Goal: Task Accomplishment & Management: Manage account settings

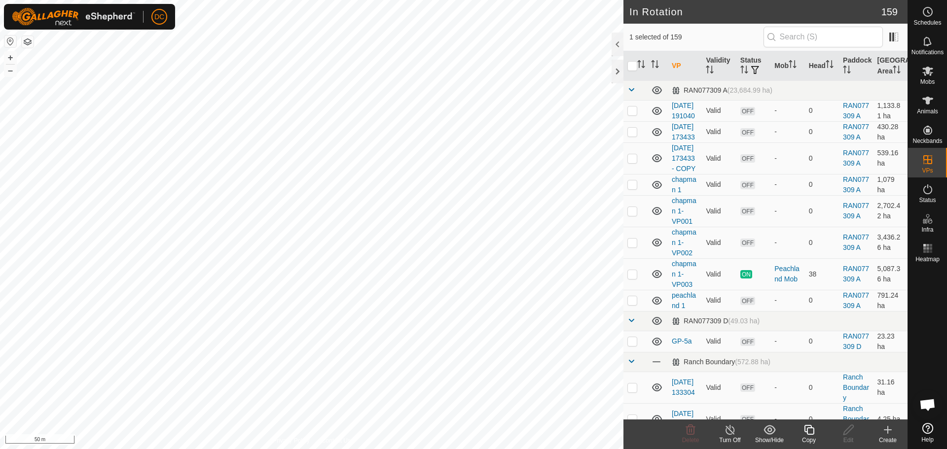
checkbox input "false"
checkbox input "true"
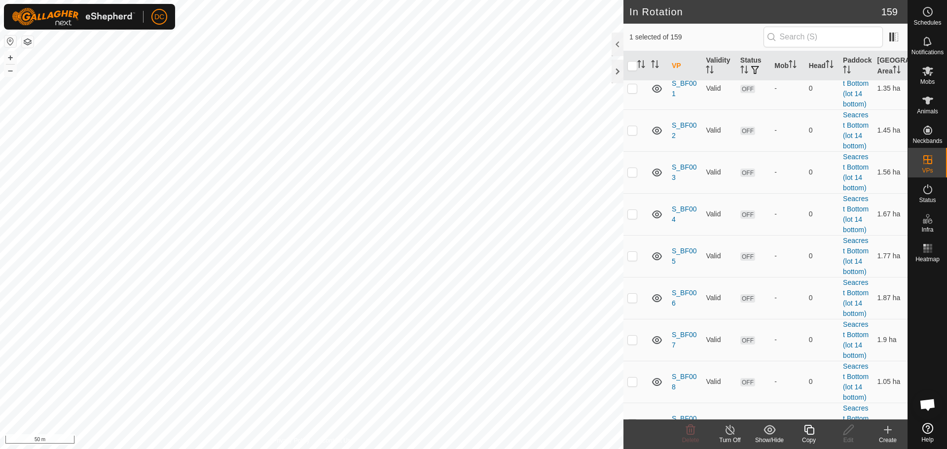
scroll to position [3749, 0]
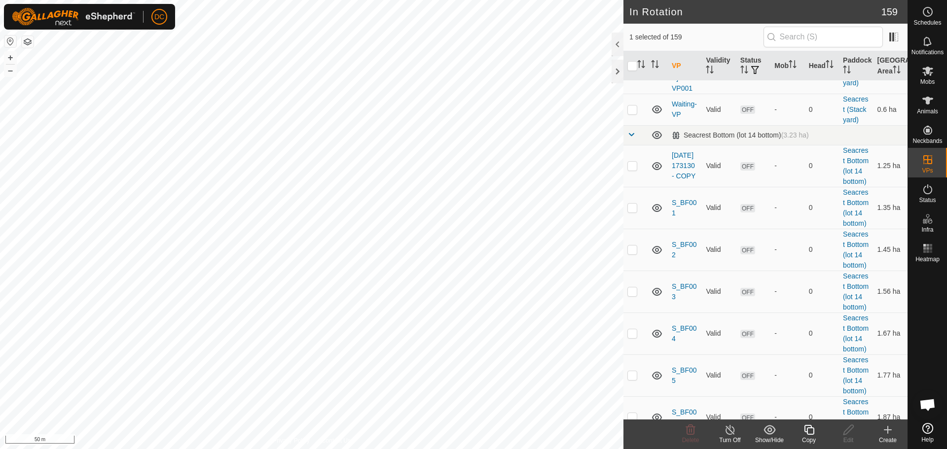
click at [808, 435] on icon at bounding box center [809, 430] width 10 height 10
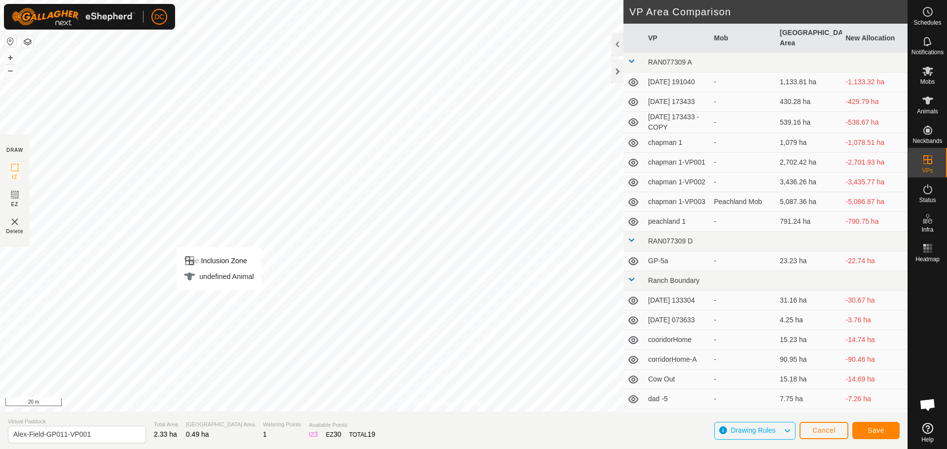
click at [209, 302] on div "Type: Inclusion Zone undefined Animal + – ⇧ i 20 m" at bounding box center [454, 206] width 908 height 412
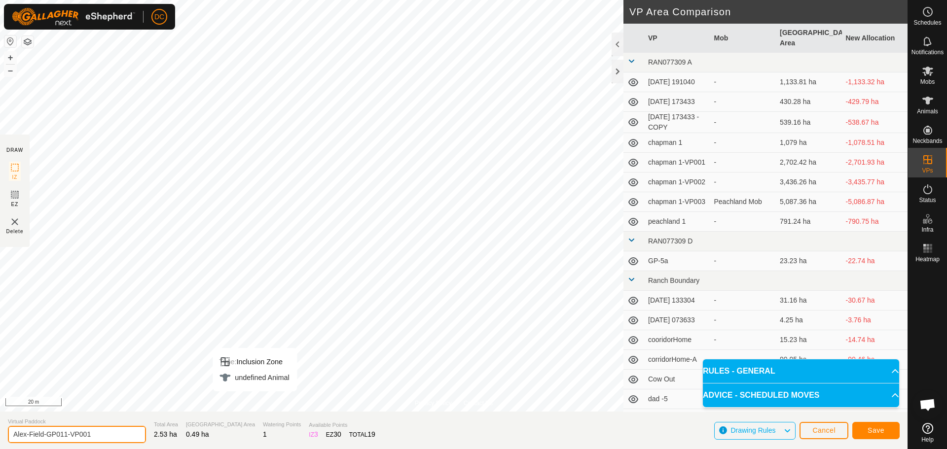
drag, startPoint x: 65, startPoint y: 435, endPoint x: 149, endPoint y: 427, distance: 85.3
click at [147, 427] on section "Virtual [PERSON_NAME]-Field-GP011-VP001 Total Area 2.53 ha Grazing Area 0.49 ha…" at bounding box center [454, 430] width 908 height 37
type input "Alex-Field-GP012"
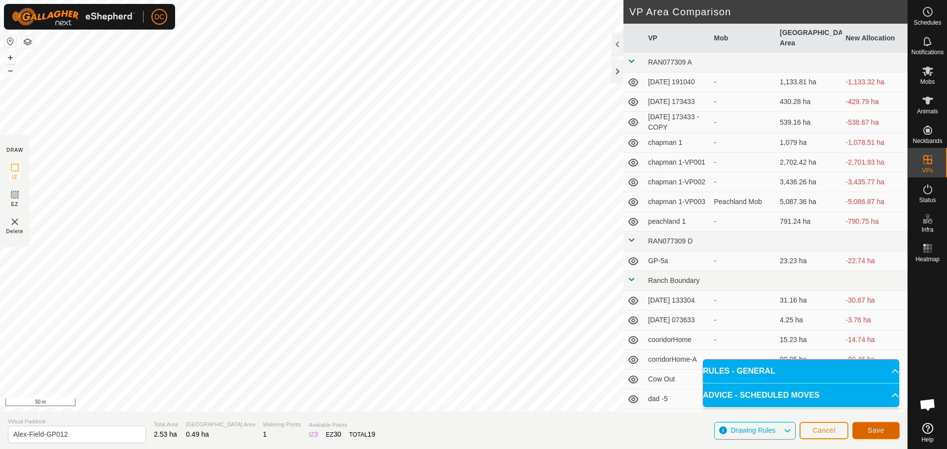
click at [880, 426] on button "Save" at bounding box center [875, 430] width 47 height 17
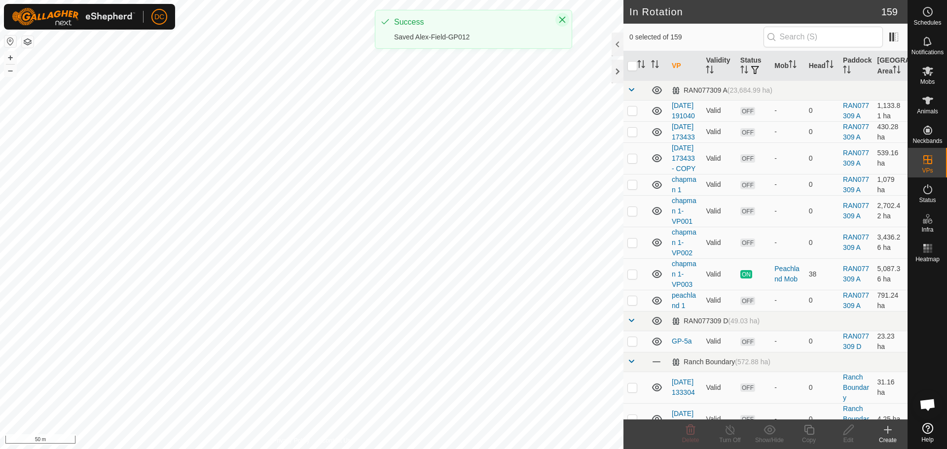
click at [562, 21] on icon "Close" at bounding box center [562, 20] width 8 height 8
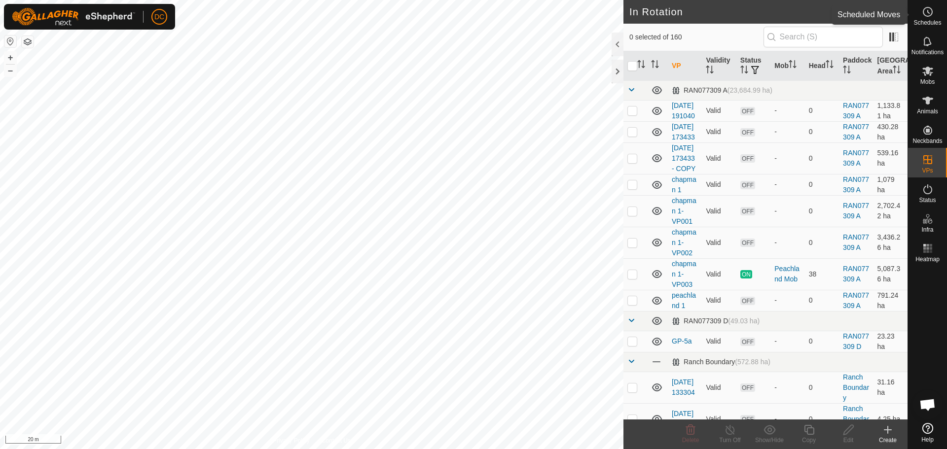
click at [929, 9] on icon at bounding box center [928, 12] width 12 height 12
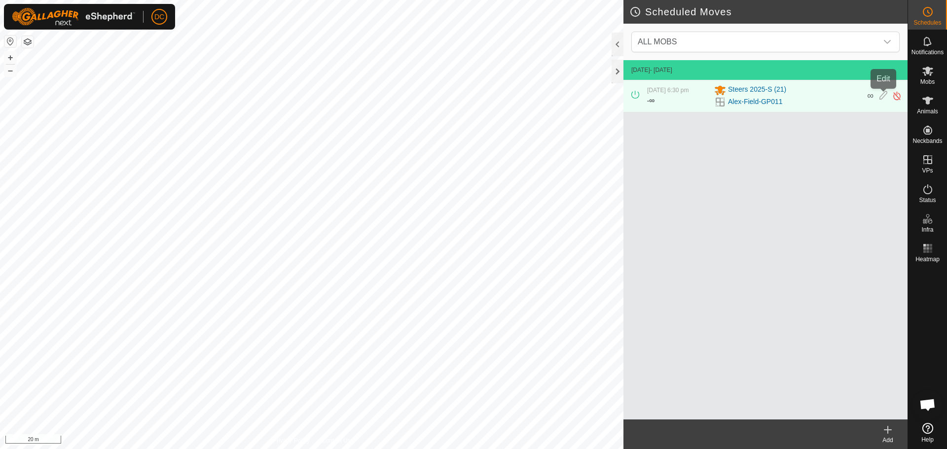
click at [884, 97] on icon at bounding box center [884, 96] width 8 height 10
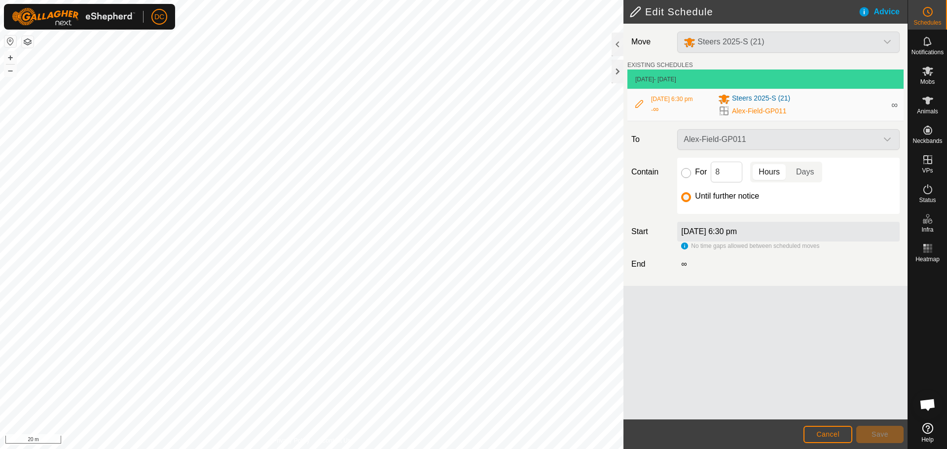
click at [690, 173] on input "For" at bounding box center [686, 173] width 10 height 10
radio input "true"
drag, startPoint x: 726, startPoint y: 174, endPoint x: 706, endPoint y: 177, distance: 20.0
click at [706, 177] on div "For 8 Hours Days" at bounding box center [788, 172] width 215 height 21
type input "1"
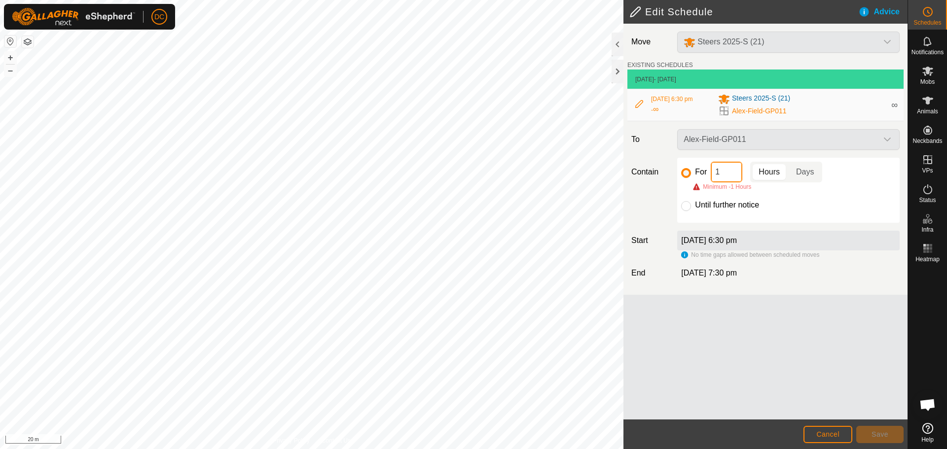
type input "16"
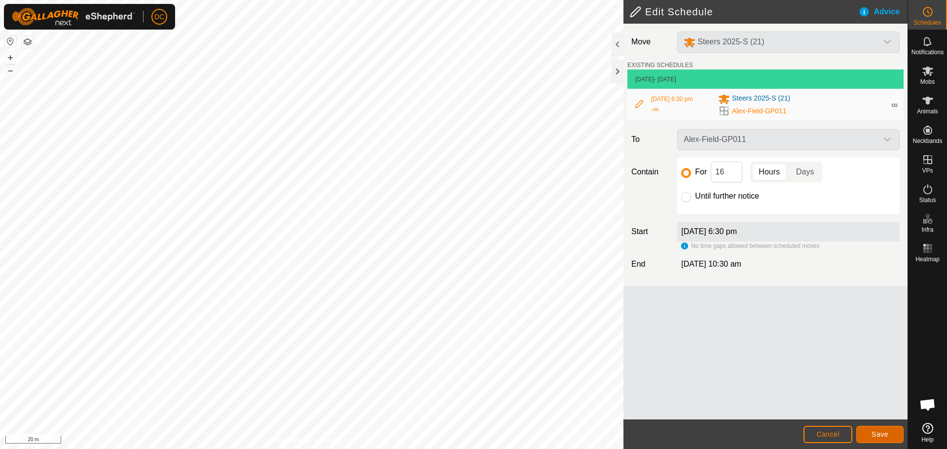
click at [880, 431] on span "Save" at bounding box center [880, 435] width 17 height 8
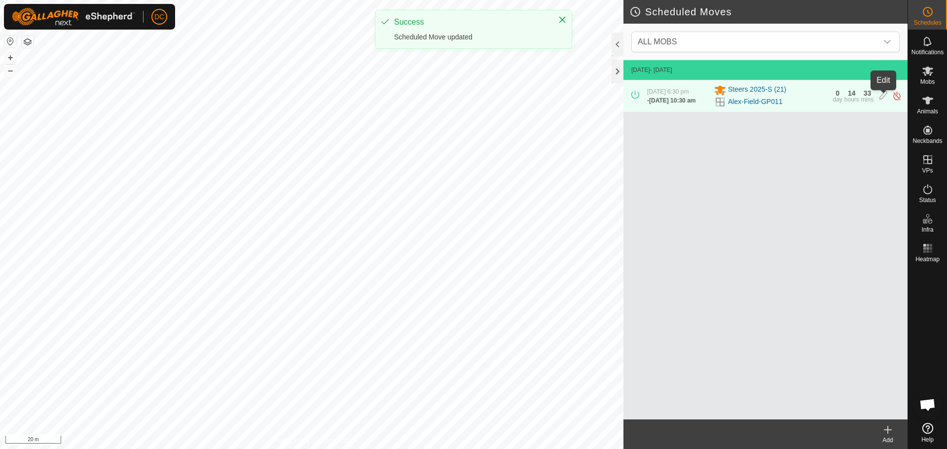
click at [883, 97] on icon at bounding box center [884, 96] width 8 height 10
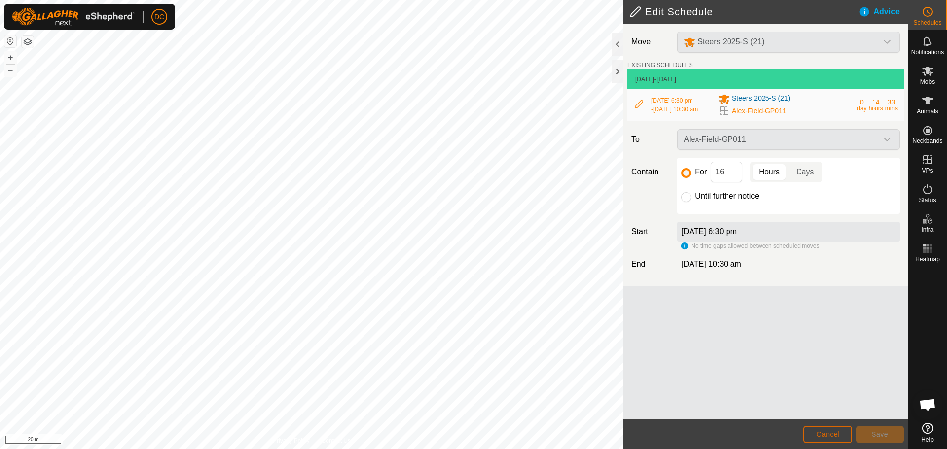
click at [826, 435] on span "Cancel" at bounding box center [827, 435] width 23 height 8
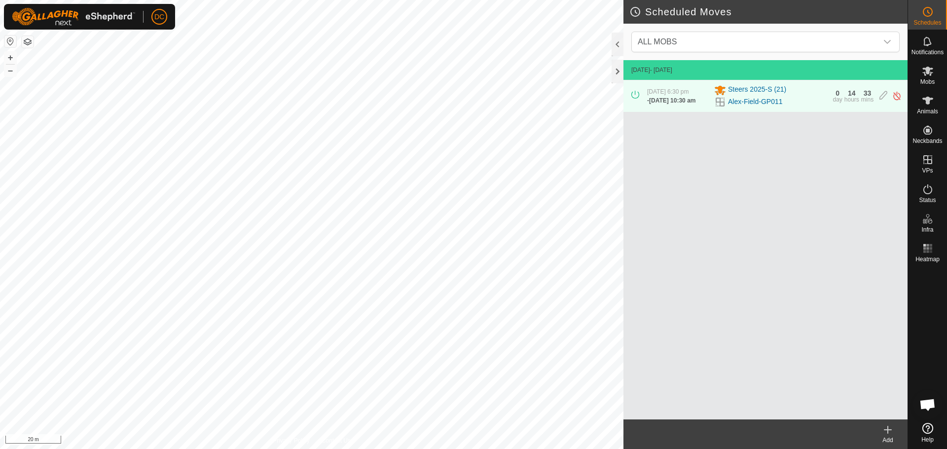
click at [888, 428] on icon at bounding box center [888, 430] width 0 height 7
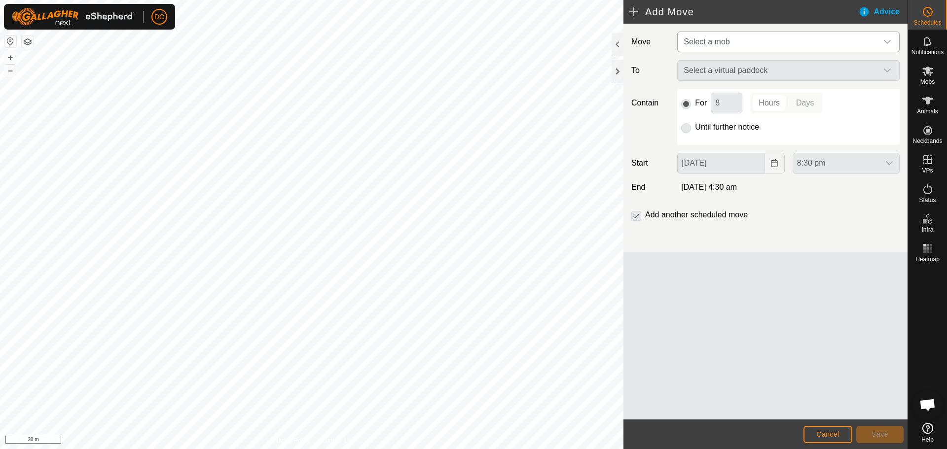
click at [735, 47] on span "Select a mob" at bounding box center [779, 42] width 198 height 20
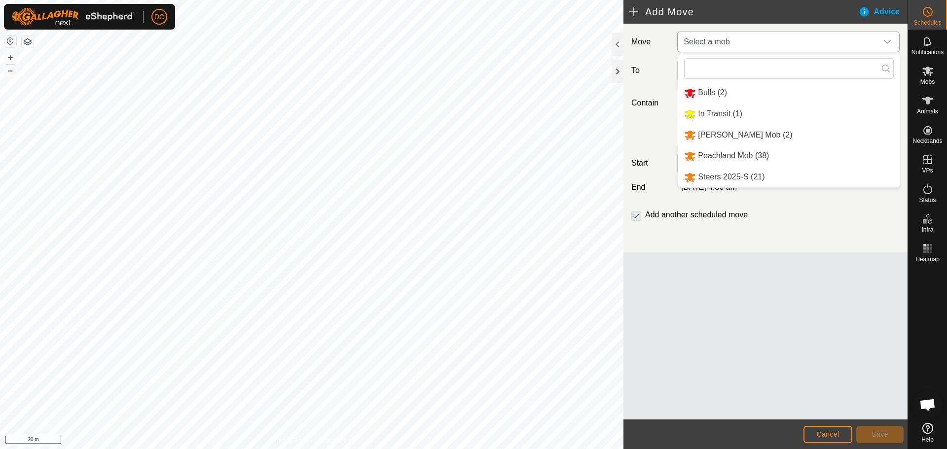
click at [715, 175] on li "Steers 2025-S (21)" at bounding box center [789, 177] width 222 height 20
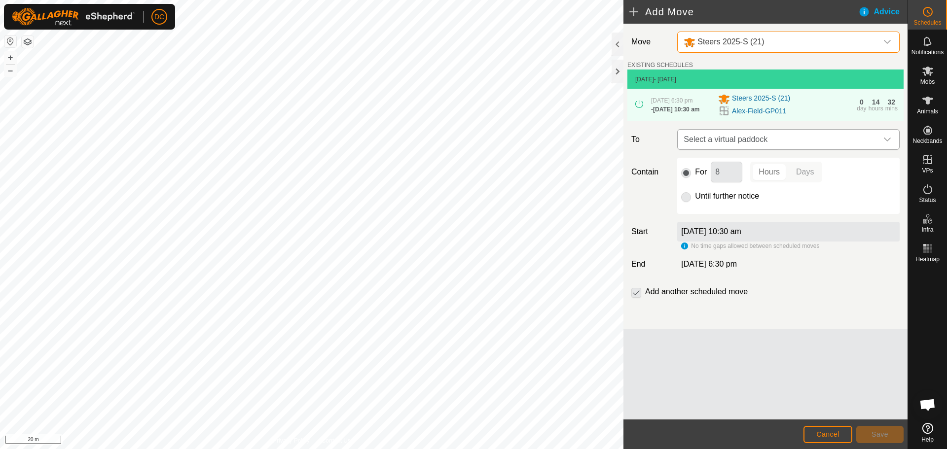
click at [788, 145] on span "Select a virtual paddock" at bounding box center [779, 140] width 198 height 20
type input "[PERSON_NAME]"
click at [788, 145] on span "Select a virtual paddock" at bounding box center [779, 140] width 198 height 20
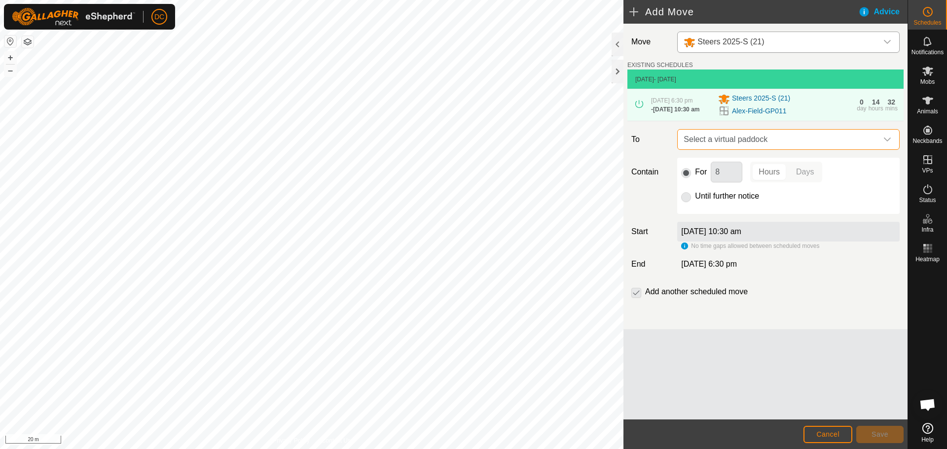
drag, startPoint x: 684, startPoint y: 200, endPoint x: 689, endPoint y: 197, distance: 5.3
click at [686, 200] on p-radiobutton at bounding box center [686, 196] width 10 height 12
click at [729, 141] on span "Select a virtual paddock" at bounding box center [779, 140] width 198 height 20
click at [655, 150] on label "To" at bounding box center [651, 139] width 46 height 21
click at [683, 199] on p-radiobutton at bounding box center [686, 196] width 10 height 12
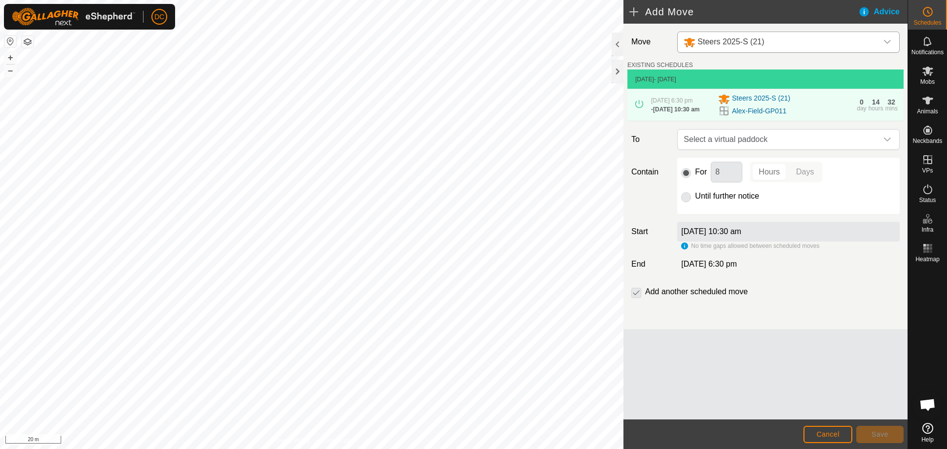
click at [687, 202] on p-radiobutton at bounding box center [686, 196] width 10 height 12
click at [632, 296] on p-checkbox at bounding box center [636, 292] width 10 height 12
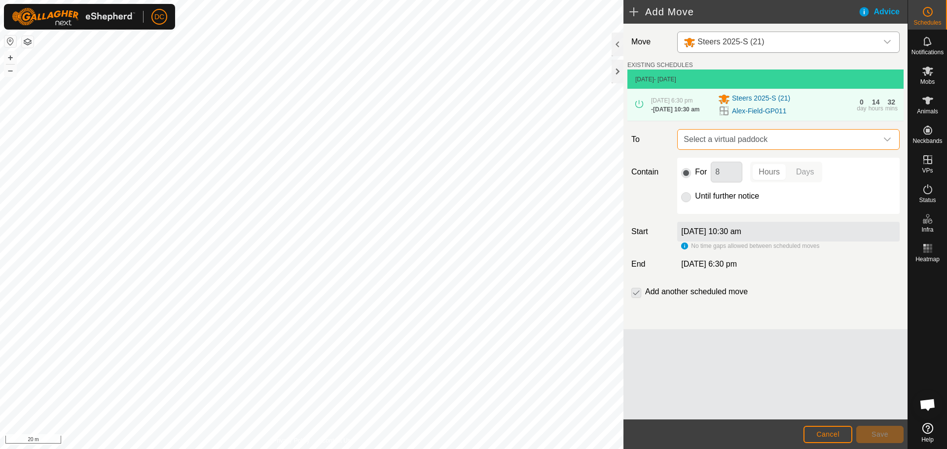
click at [745, 145] on span "Select a virtual paddock" at bounding box center [779, 140] width 198 height 20
type input "a"
click at [786, 347] on div "Move Steers 2025-S (21) EXISTING SCHEDULES [DATE] - [DATE] [DATE] 6:30 pm - [DA…" at bounding box center [766, 222] width 284 height 396
click at [686, 202] on p-radiobutton at bounding box center [686, 196] width 10 height 12
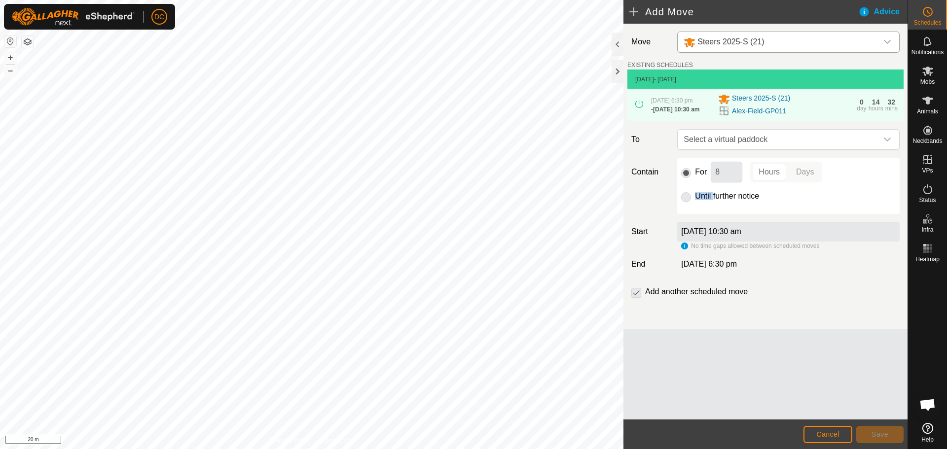
click at [686, 202] on p-radiobutton at bounding box center [686, 196] width 10 height 12
click at [832, 435] on span "Cancel" at bounding box center [827, 435] width 23 height 8
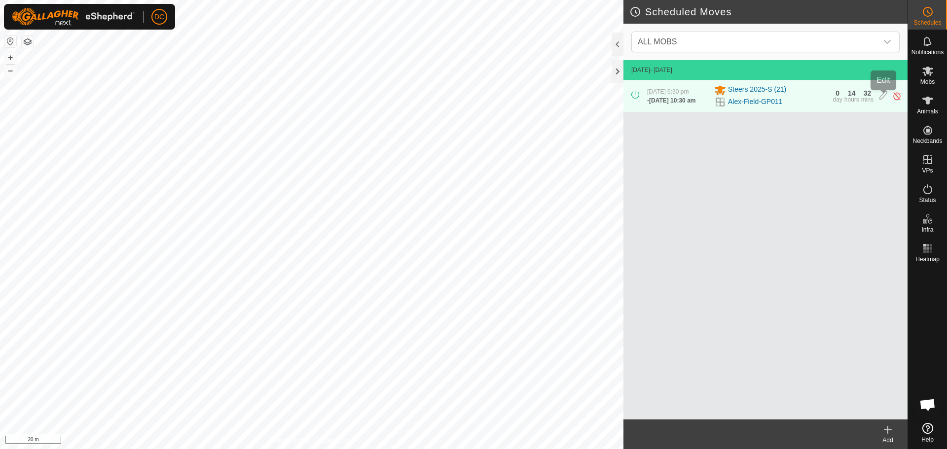
click at [885, 97] on icon at bounding box center [884, 96] width 8 height 10
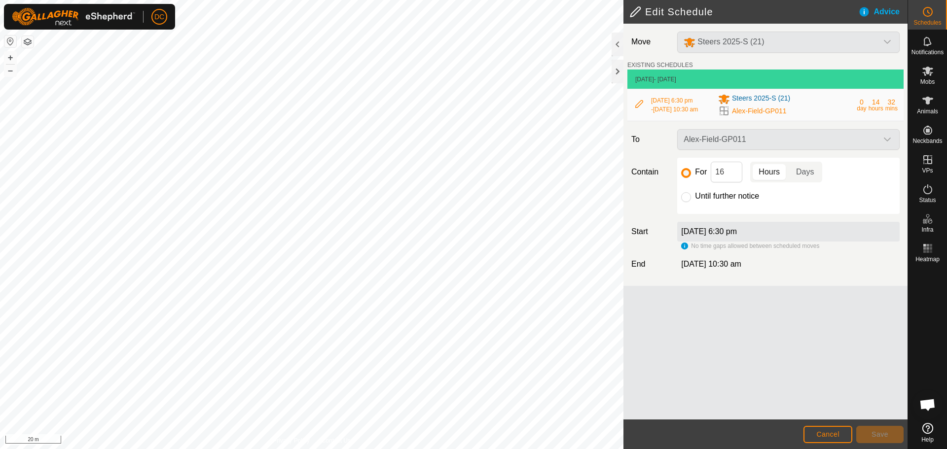
click at [679, 203] on div "For 16 Hours Days Until further notice" at bounding box center [788, 186] width 222 height 56
click at [682, 202] on div "For 16 Hours Days Until further notice" at bounding box center [788, 186] width 222 height 56
click at [685, 202] on input "Until further notice" at bounding box center [686, 197] width 10 height 10
radio input "true"
click at [881, 438] on span "Save" at bounding box center [880, 435] width 17 height 8
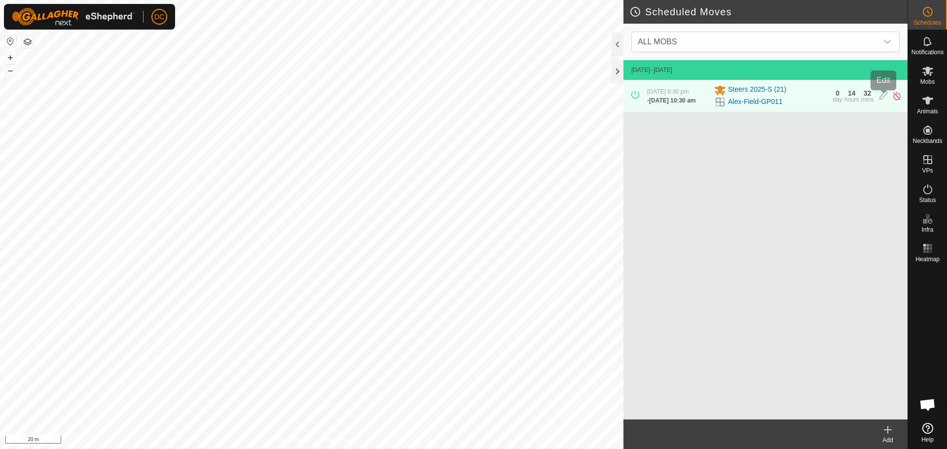
click at [882, 96] on icon at bounding box center [884, 96] width 8 height 10
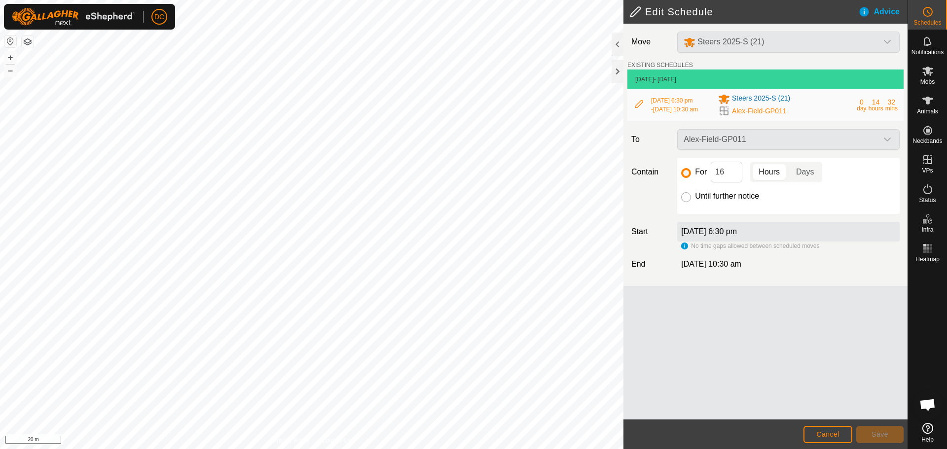
click at [687, 197] on input "Until further notice" at bounding box center [686, 197] width 10 height 10
radio input "true"
click at [875, 439] on button "Save" at bounding box center [879, 434] width 47 height 17
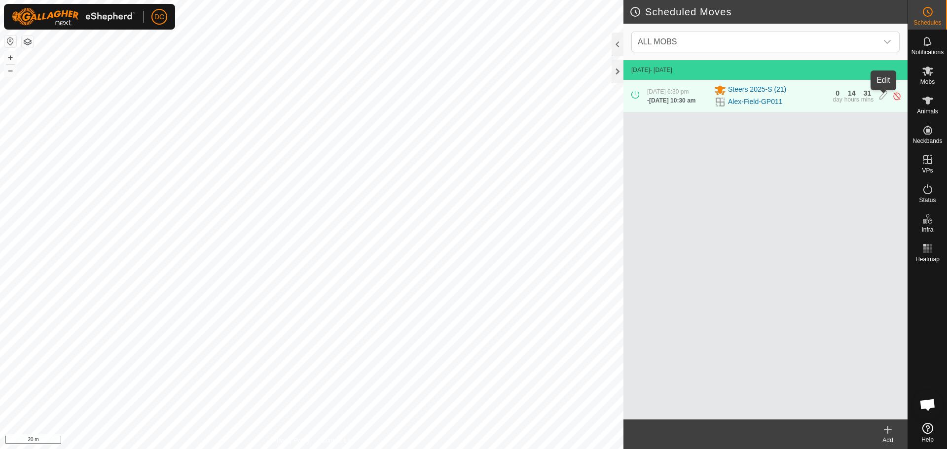
click at [883, 96] on icon at bounding box center [884, 96] width 8 height 10
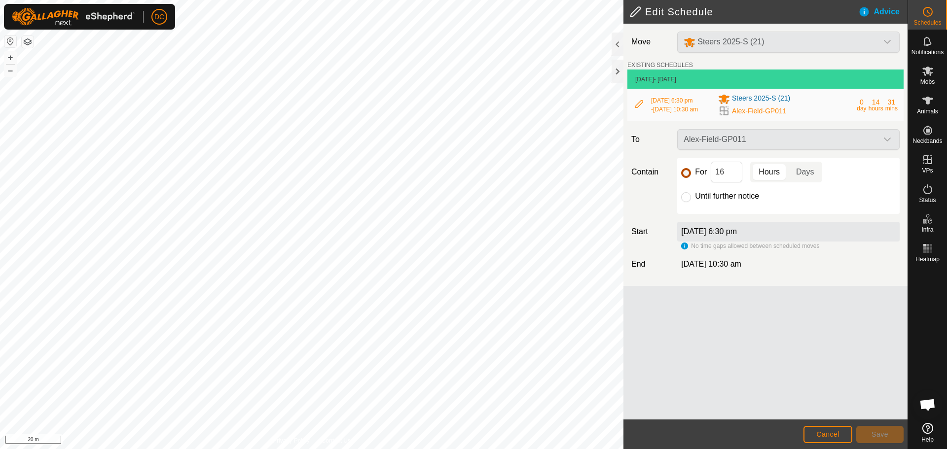
click at [685, 176] on input "For" at bounding box center [686, 173] width 10 height 10
click at [685, 200] on input "Until further notice" at bounding box center [686, 197] width 10 height 10
radio input "true"
click at [879, 433] on span "Save" at bounding box center [880, 435] width 17 height 8
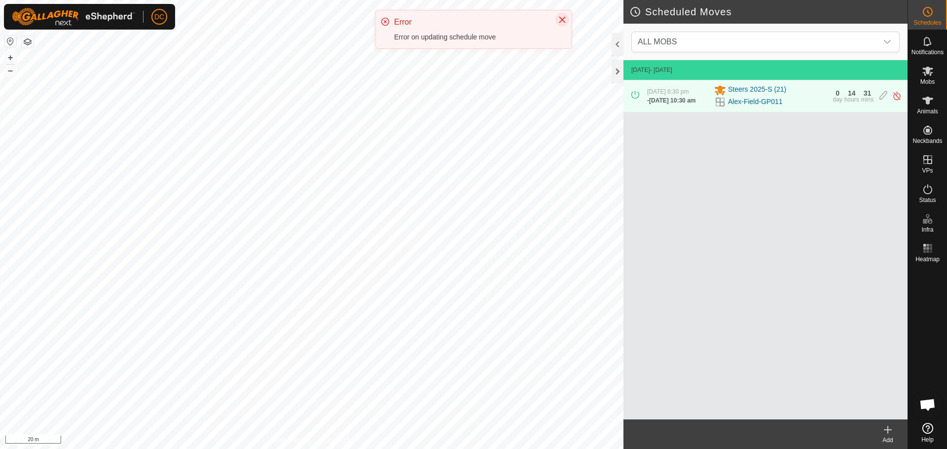
click at [562, 20] on icon "Close" at bounding box center [562, 20] width 6 height 6
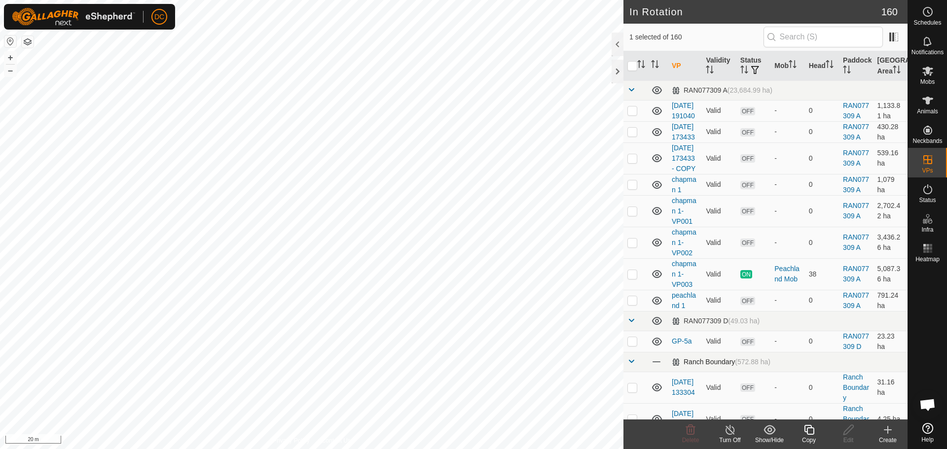
click at [636, 372] on td at bounding box center [636, 362] width 24 height 20
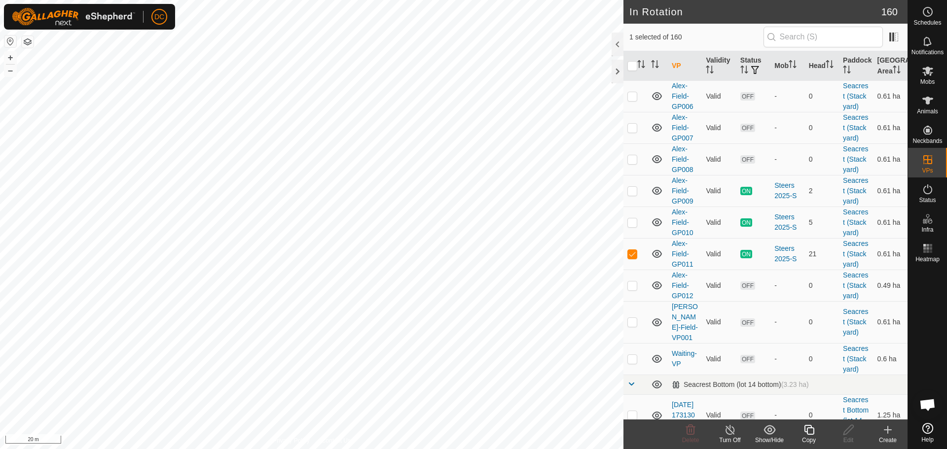
scroll to position [691, 0]
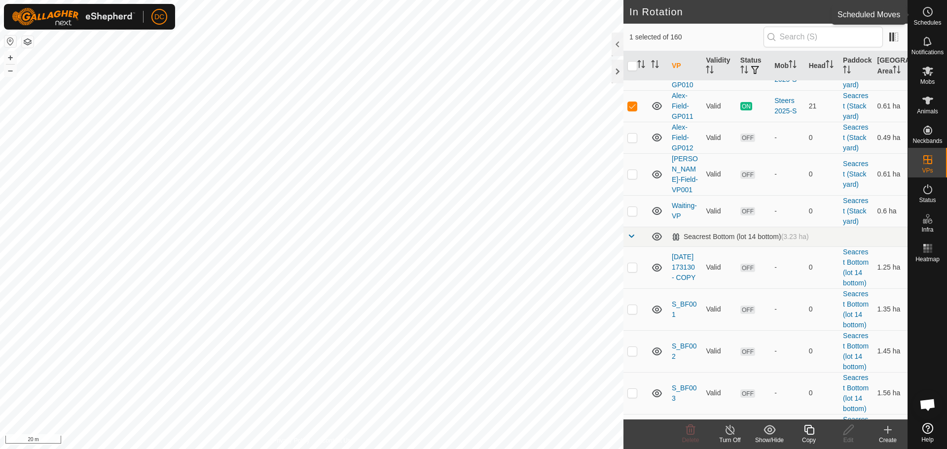
click at [930, 13] on icon at bounding box center [928, 12] width 12 height 12
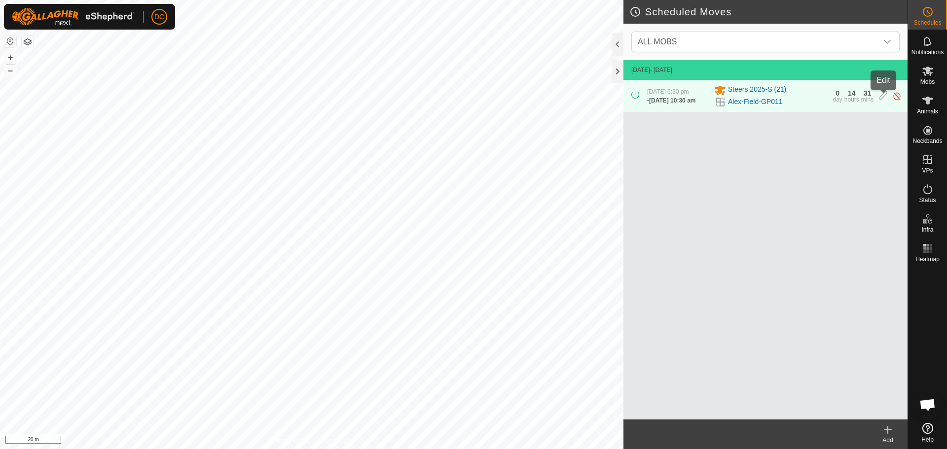
click at [883, 97] on icon at bounding box center [884, 96] width 8 height 10
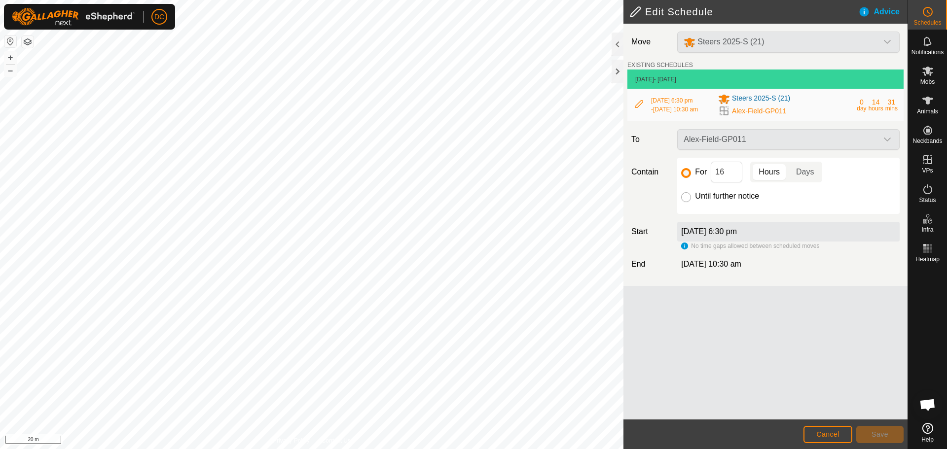
click at [685, 200] on input "Until further notice" at bounding box center [686, 197] width 10 height 10
radio input "true"
click at [685, 202] on input "Until further notice" at bounding box center [686, 197] width 10 height 10
click at [880, 434] on span "Save" at bounding box center [880, 435] width 17 height 8
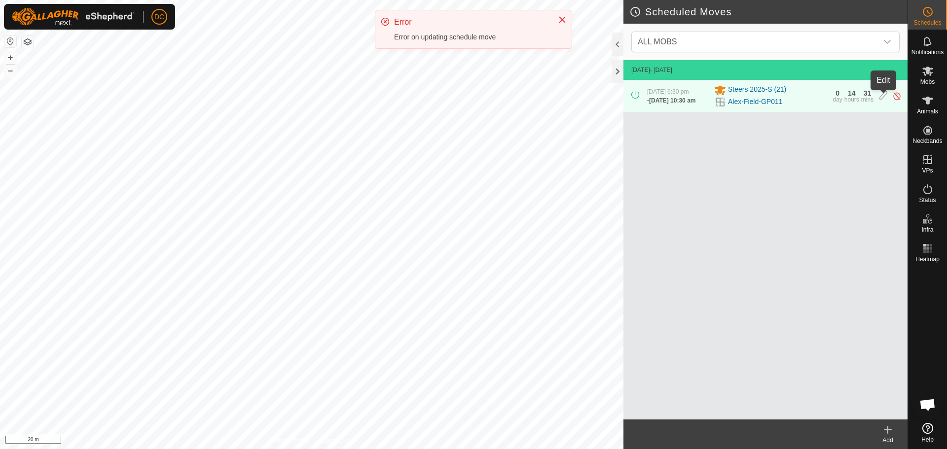
click at [883, 97] on icon at bounding box center [884, 96] width 8 height 10
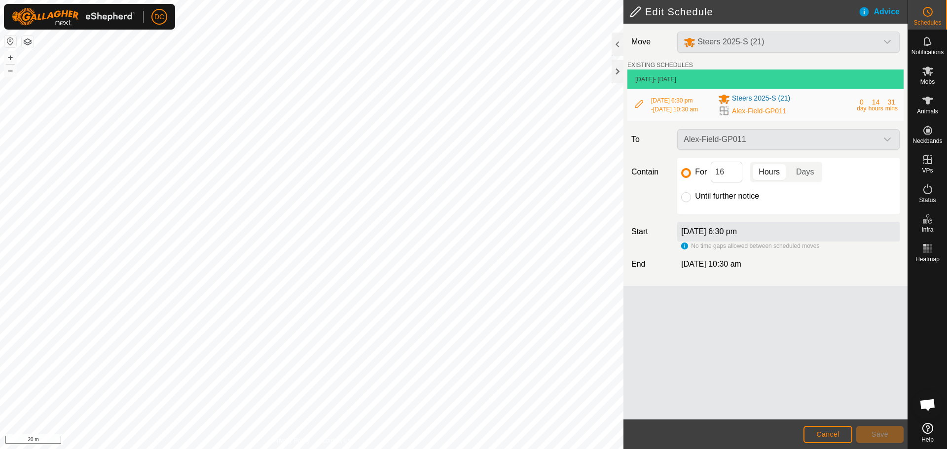
click at [682, 249] on div "No time gaps allowed between scheduled moves" at bounding box center [750, 246] width 138 height 9
click at [686, 174] on input "For" at bounding box center [686, 173] width 10 height 10
click at [746, 143] on div "Alex-Field-GP011" at bounding box center [788, 139] width 230 height 21
click at [831, 433] on span "Cancel" at bounding box center [827, 435] width 23 height 8
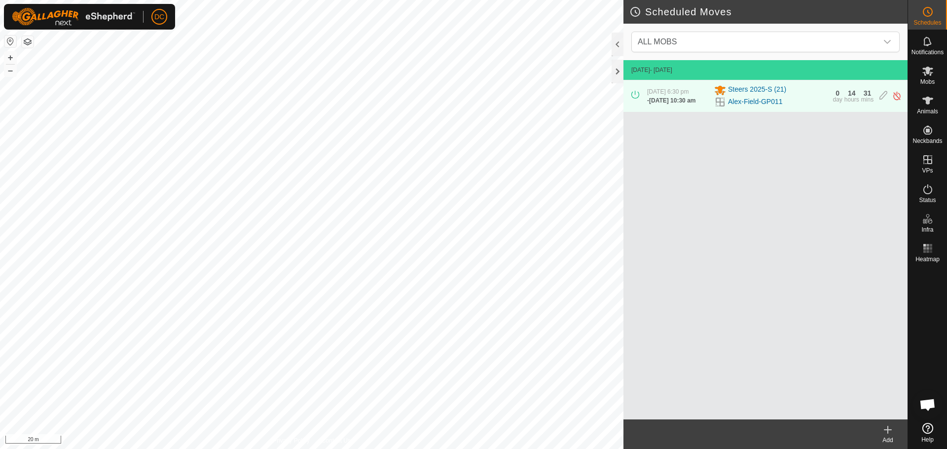
click at [884, 428] on icon at bounding box center [888, 430] width 12 height 12
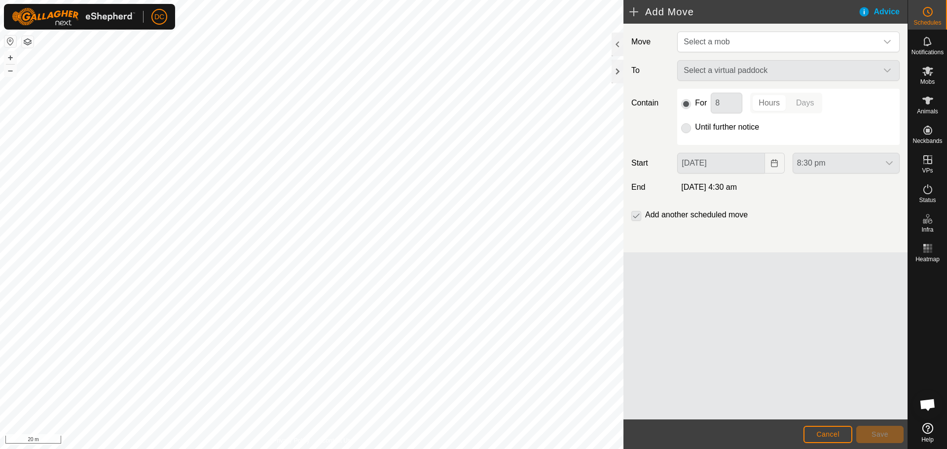
click at [686, 127] on p-radiobutton at bounding box center [686, 127] width 10 height 12
click at [724, 34] on span "Select a mob" at bounding box center [779, 42] width 198 height 20
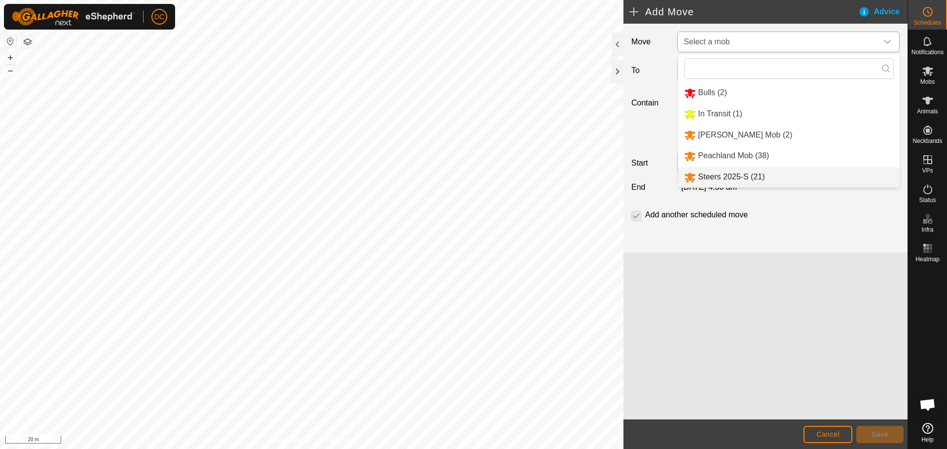
click at [728, 180] on li "Steers 2025-S (21)" at bounding box center [789, 177] width 222 height 20
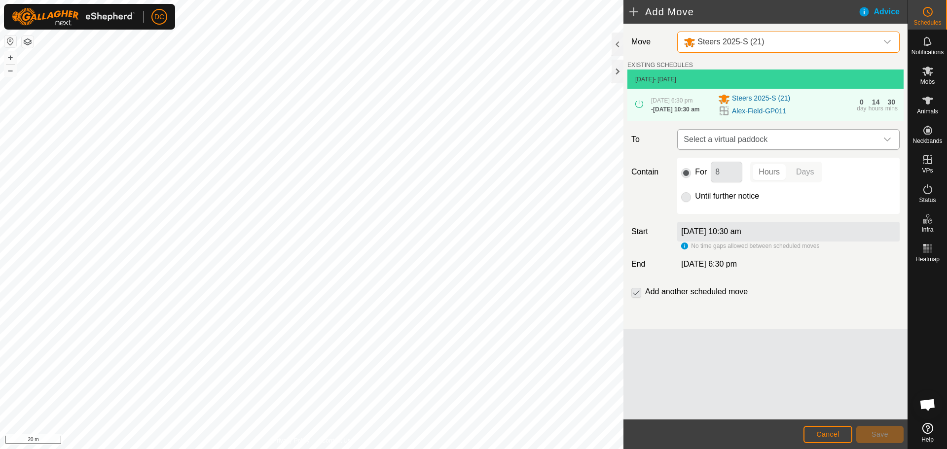
click at [744, 146] on span "Select a virtual paddock" at bounding box center [779, 140] width 198 height 20
type input "[PERSON_NAME]"
click at [741, 141] on span "Select a virtual paddock" at bounding box center [779, 140] width 198 height 20
click at [634, 297] on p-checkbox at bounding box center [636, 292] width 10 height 12
click at [828, 139] on span "Select a virtual paddock" at bounding box center [779, 140] width 198 height 20
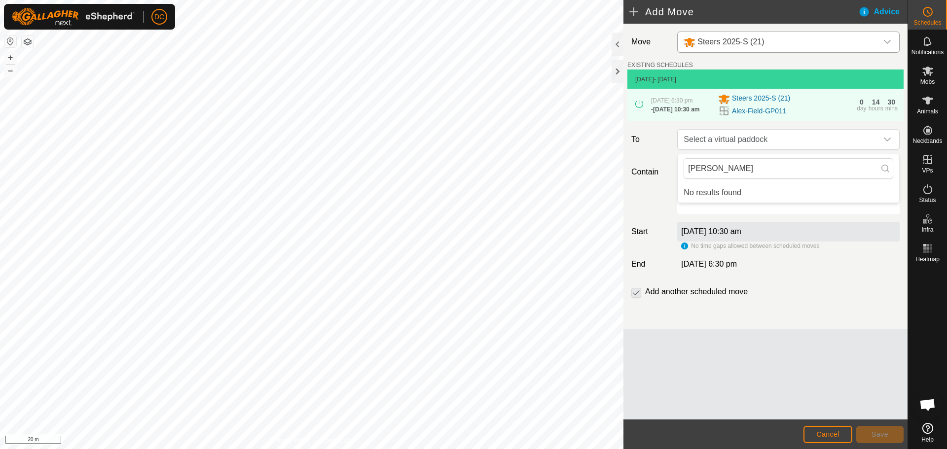
click at [808, 184] on li "No results found" at bounding box center [789, 193] width 222 height 20
click at [793, 166] on input "[PERSON_NAME]" at bounding box center [789, 168] width 210 height 21
drag, startPoint x: 763, startPoint y: 166, endPoint x: 640, endPoint y: 169, distance: 122.9
click at [659, 168] on body "DC Schedules Notifications Mobs Animals Neckbands VPs Status Infra Heatmap Help…" at bounding box center [473, 224] width 947 height 449
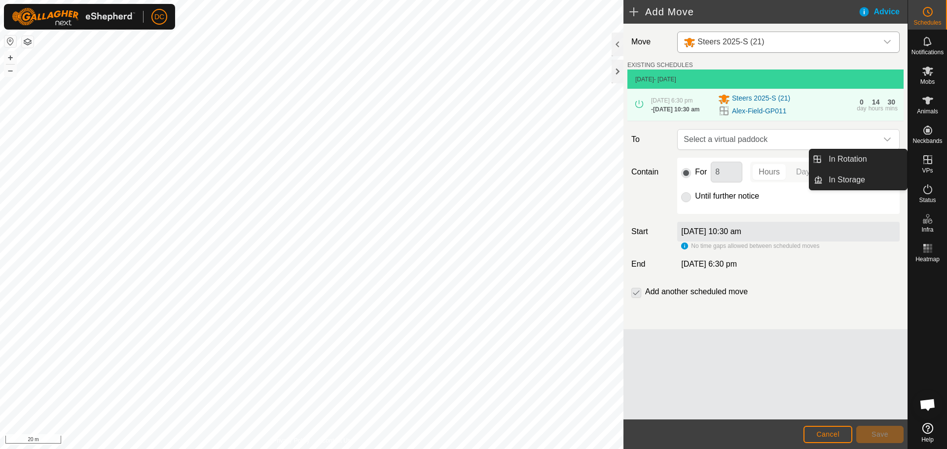
drag, startPoint x: 932, startPoint y: 164, endPoint x: 915, endPoint y: 161, distance: 18.1
click at [930, 163] on icon at bounding box center [928, 160] width 12 height 12
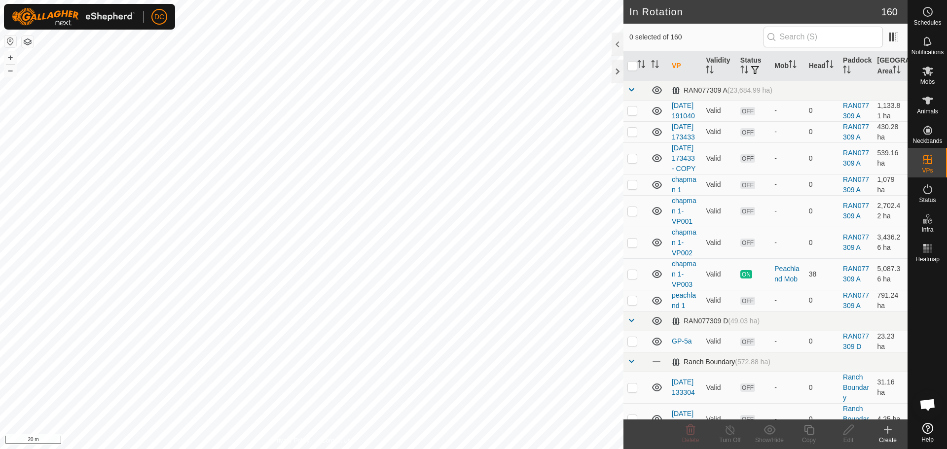
click at [630, 366] on span at bounding box center [632, 362] width 8 height 8
click at [632, 93] on span at bounding box center [632, 90] width 8 height 8
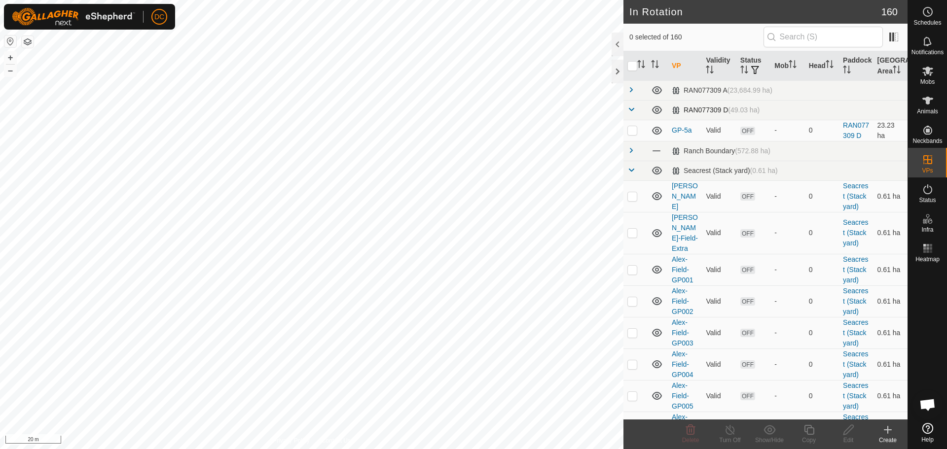
click at [632, 110] on span at bounding box center [632, 110] width 8 height 8
